Goal: Navigation & Orientation: Find specific page/section

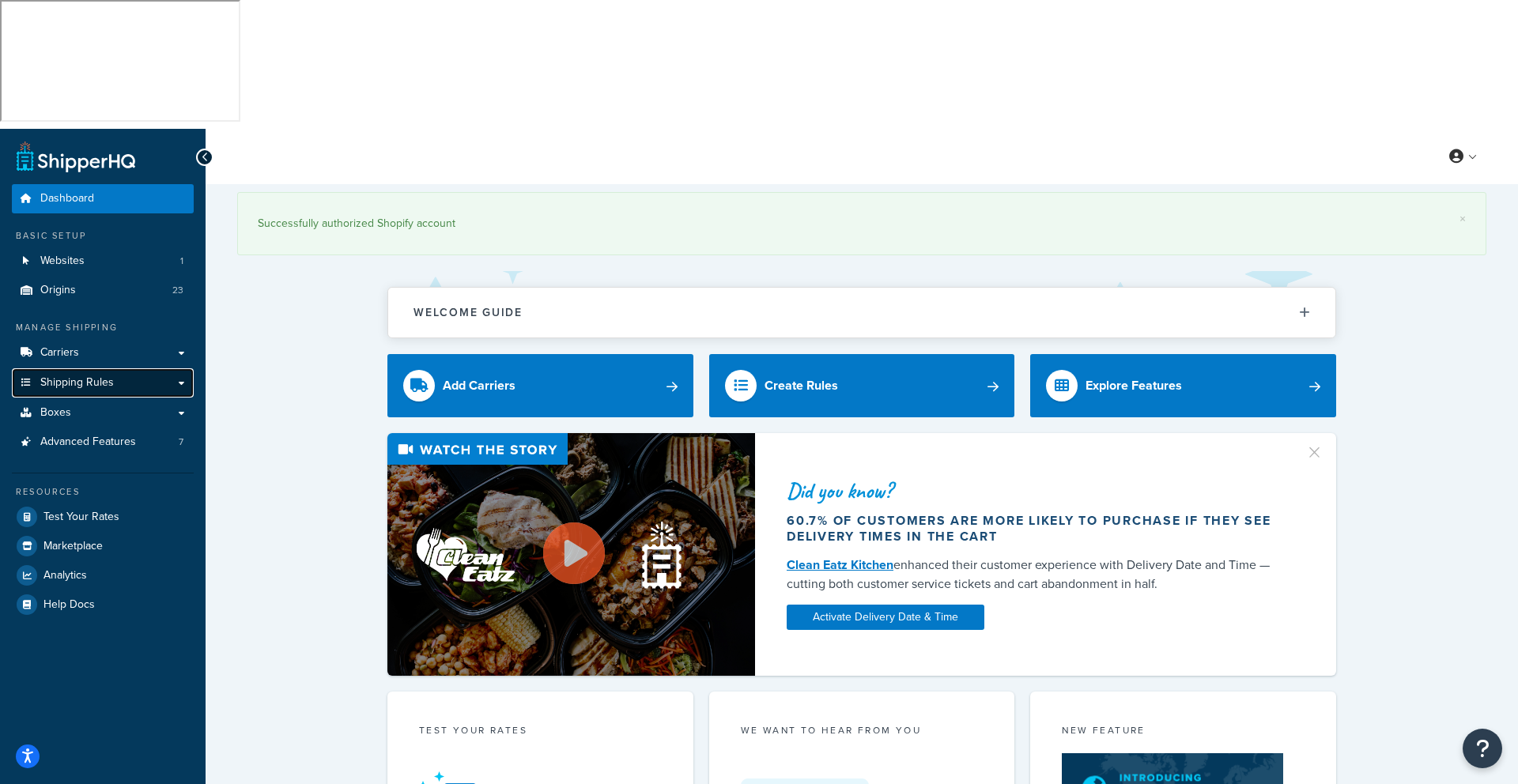
click at [74, 376] on span "Shipping Rules" at bounding box center [76, 383] width 74 height 13
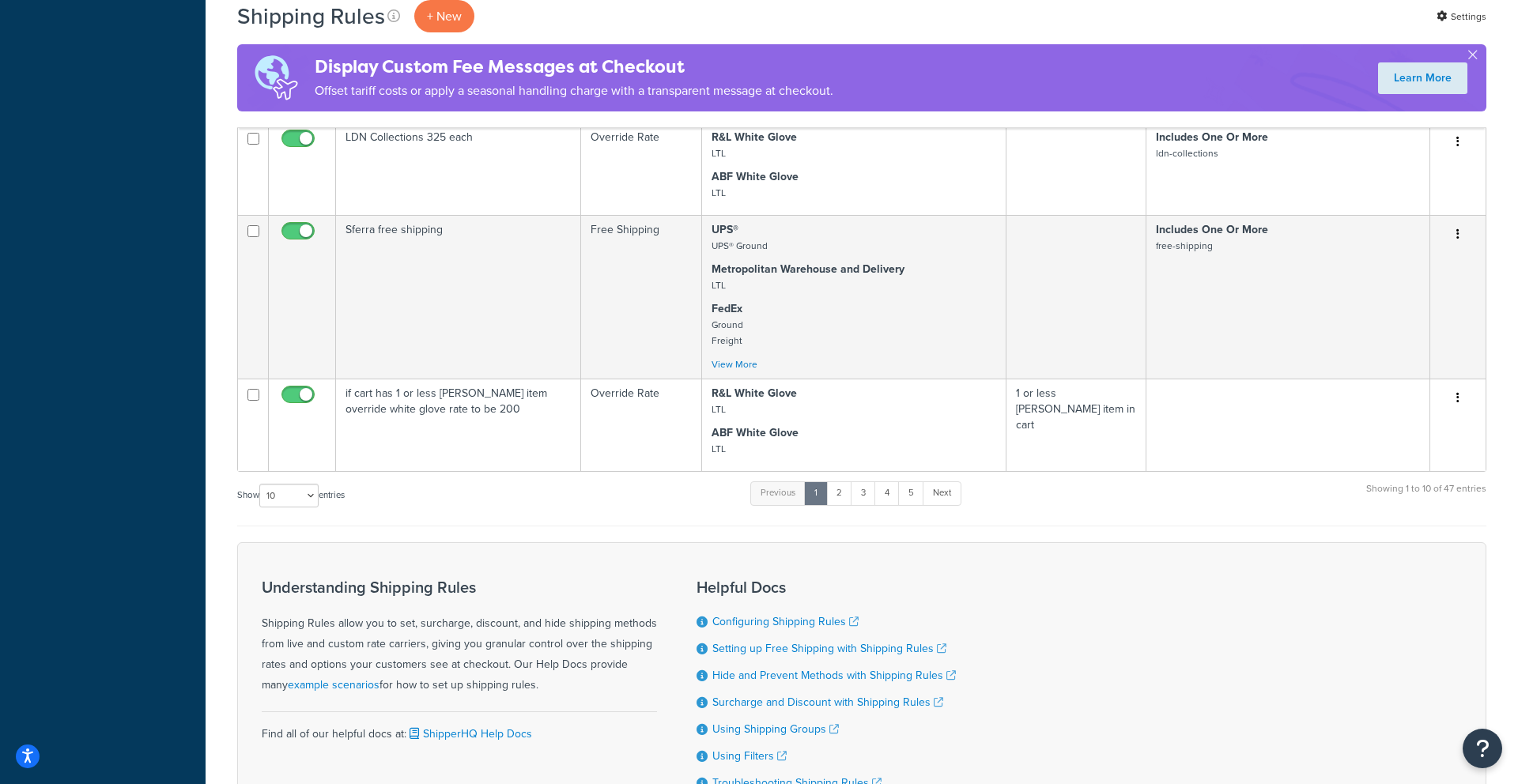
scroll to position [945, 0]
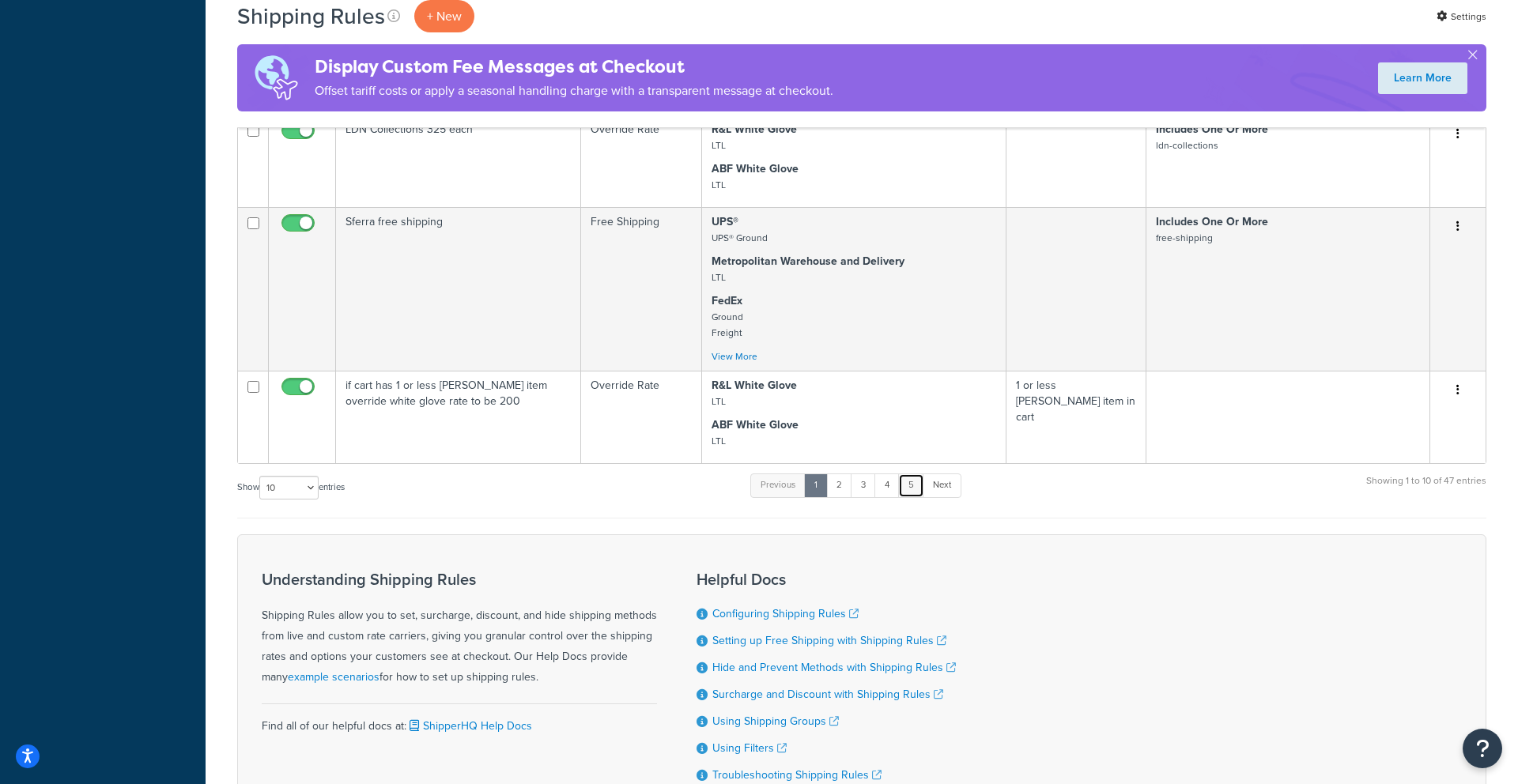
click at [917, 473] on link "5" at bounding box center [910, 485] width 26 height 24
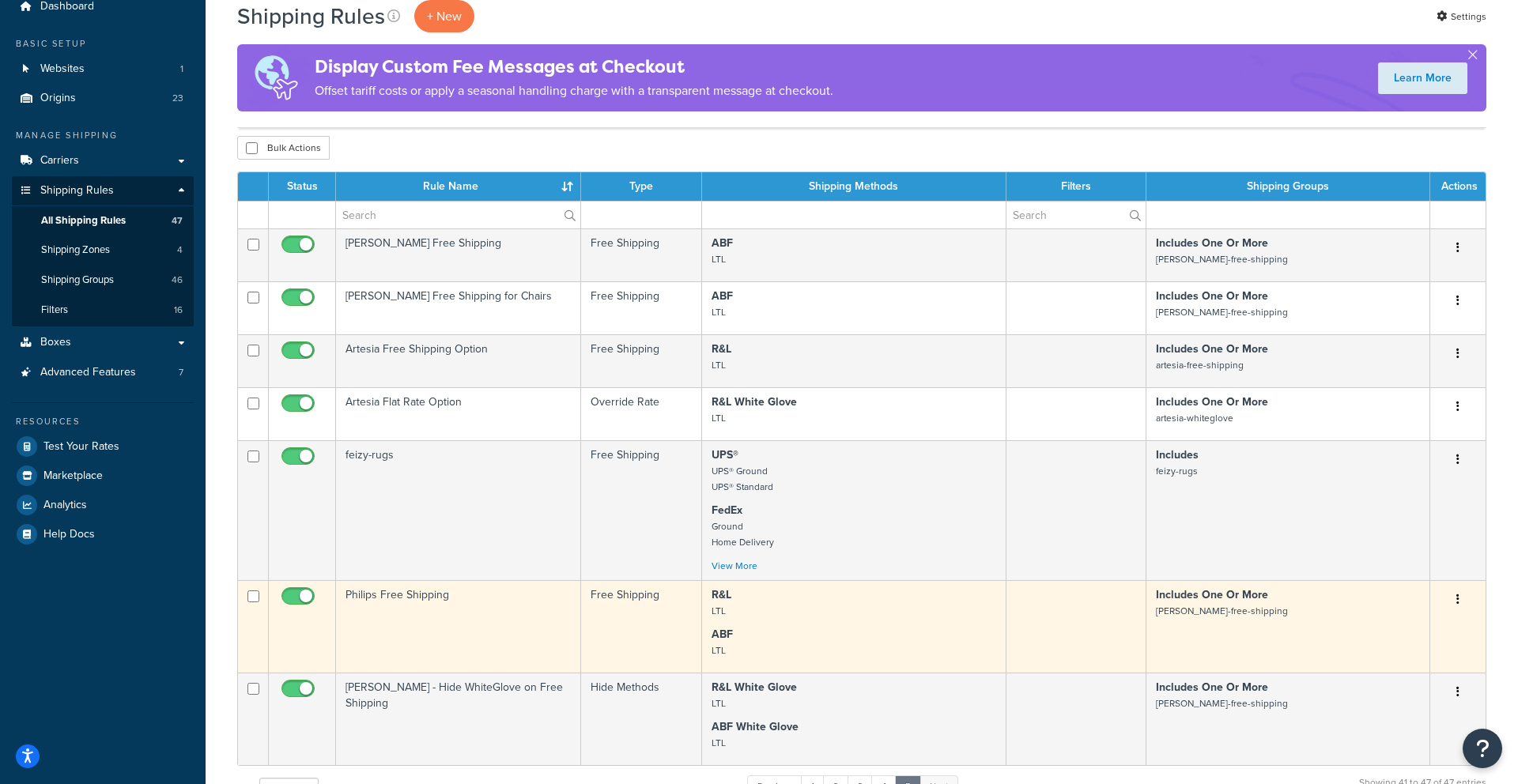
scroll to position [194, 0]
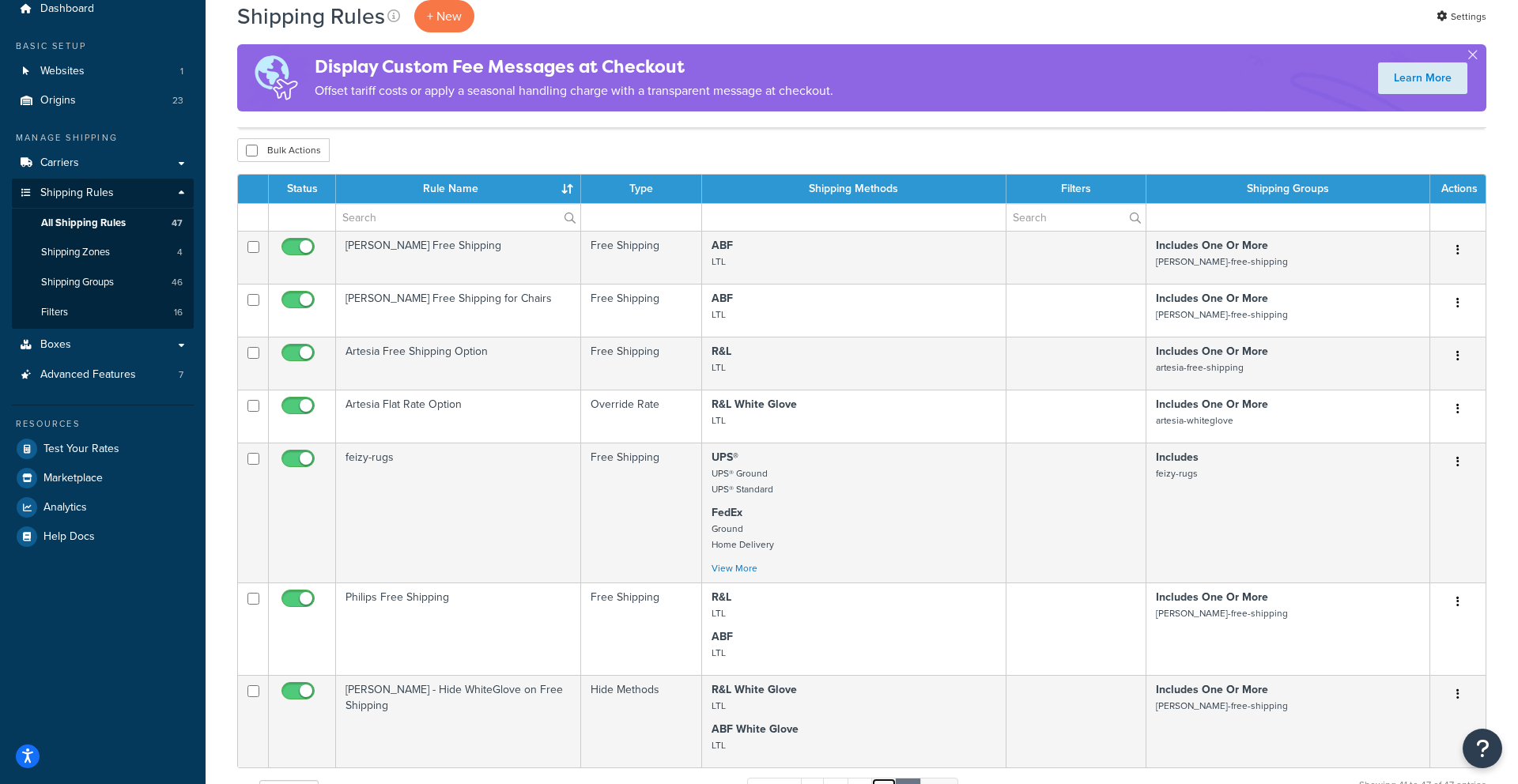
click at [887, 778] on link "4" at bounding box center [884, 789] width 25 height 24
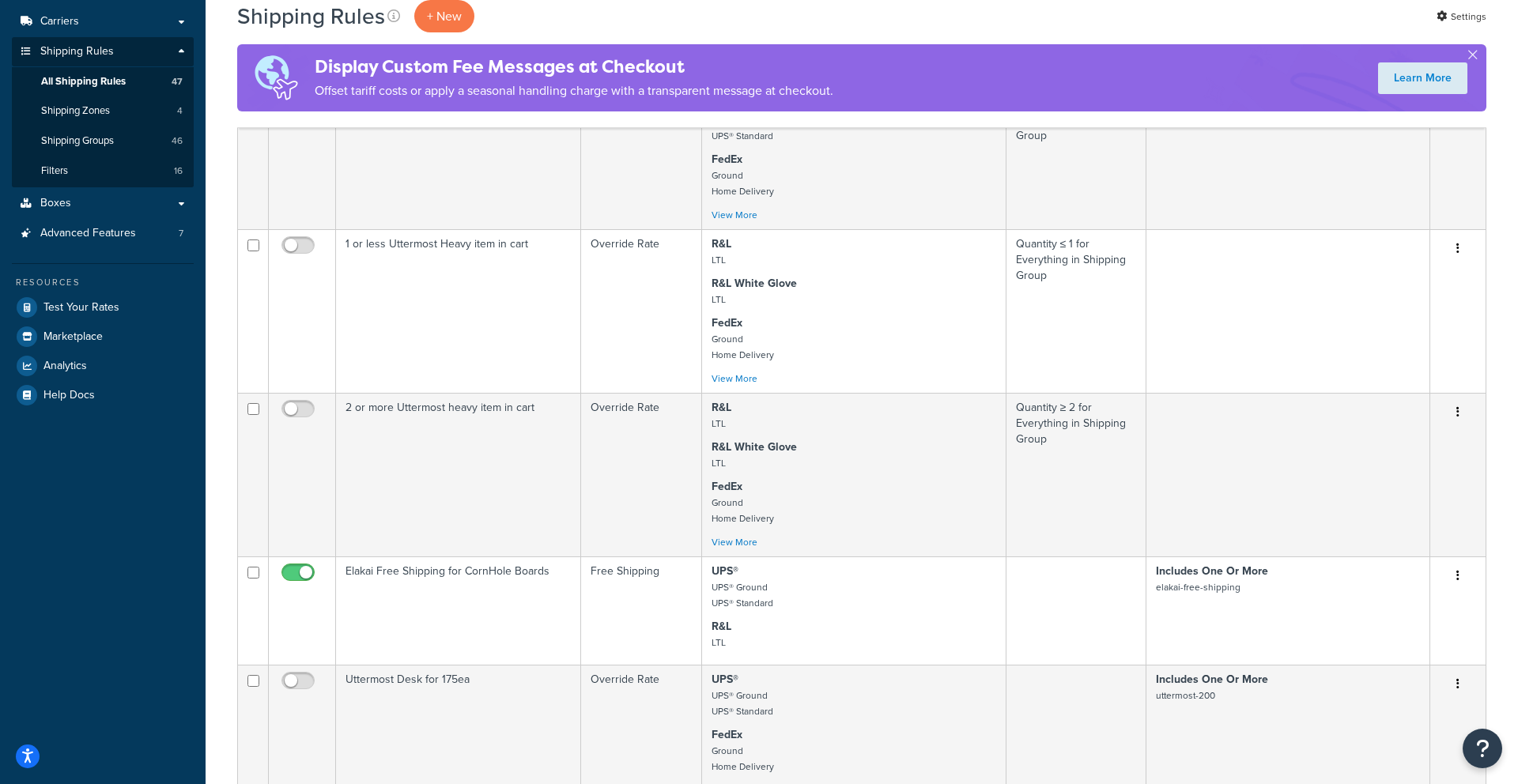
scroll to position [0, 0]
